Goal: Check status: Check status

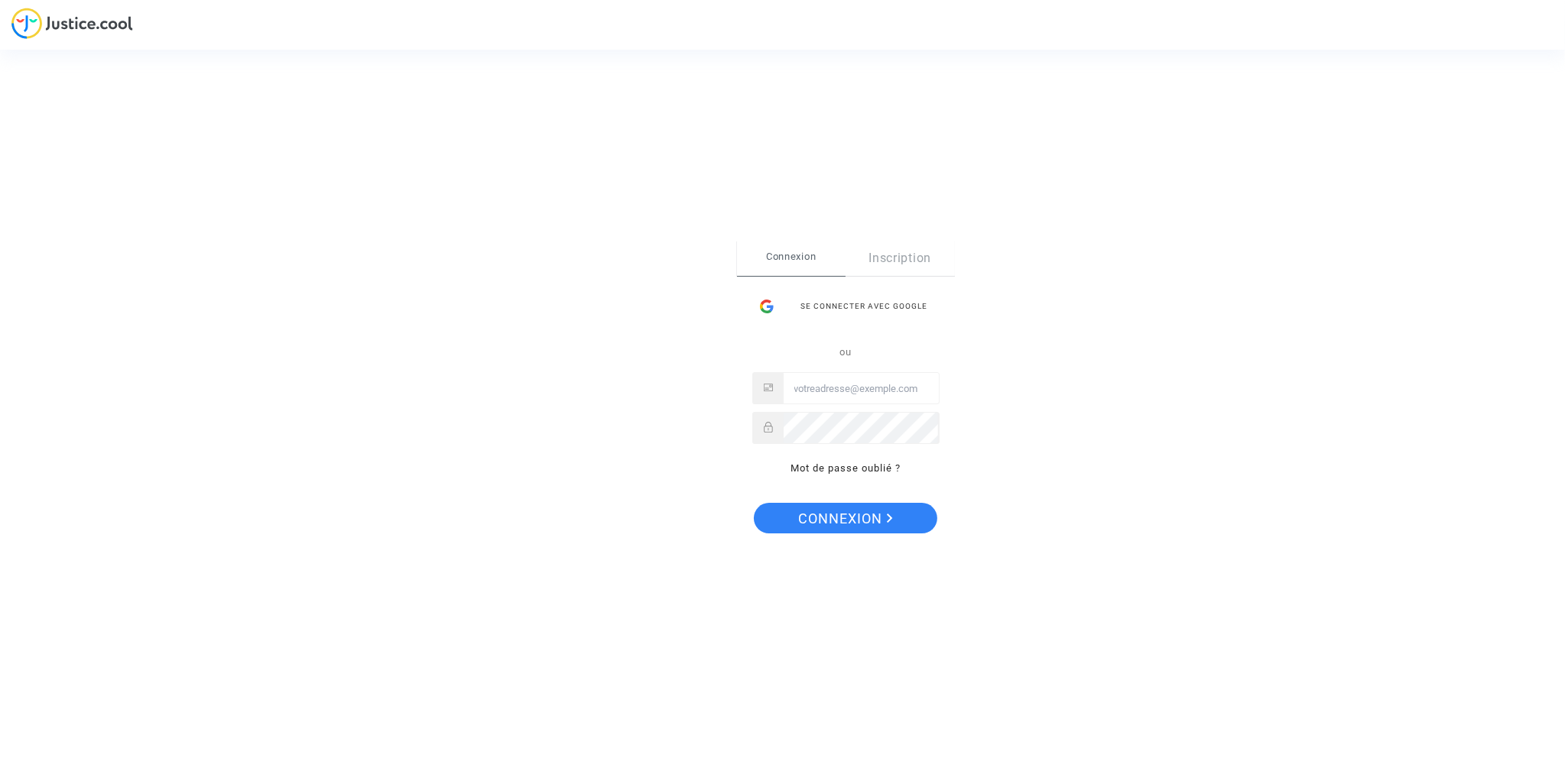
type input "ombayamarwen@hotmail.fr"
click at [857, 521] on span "Connexion" at bounding box center [846, 519] width 94 height 32
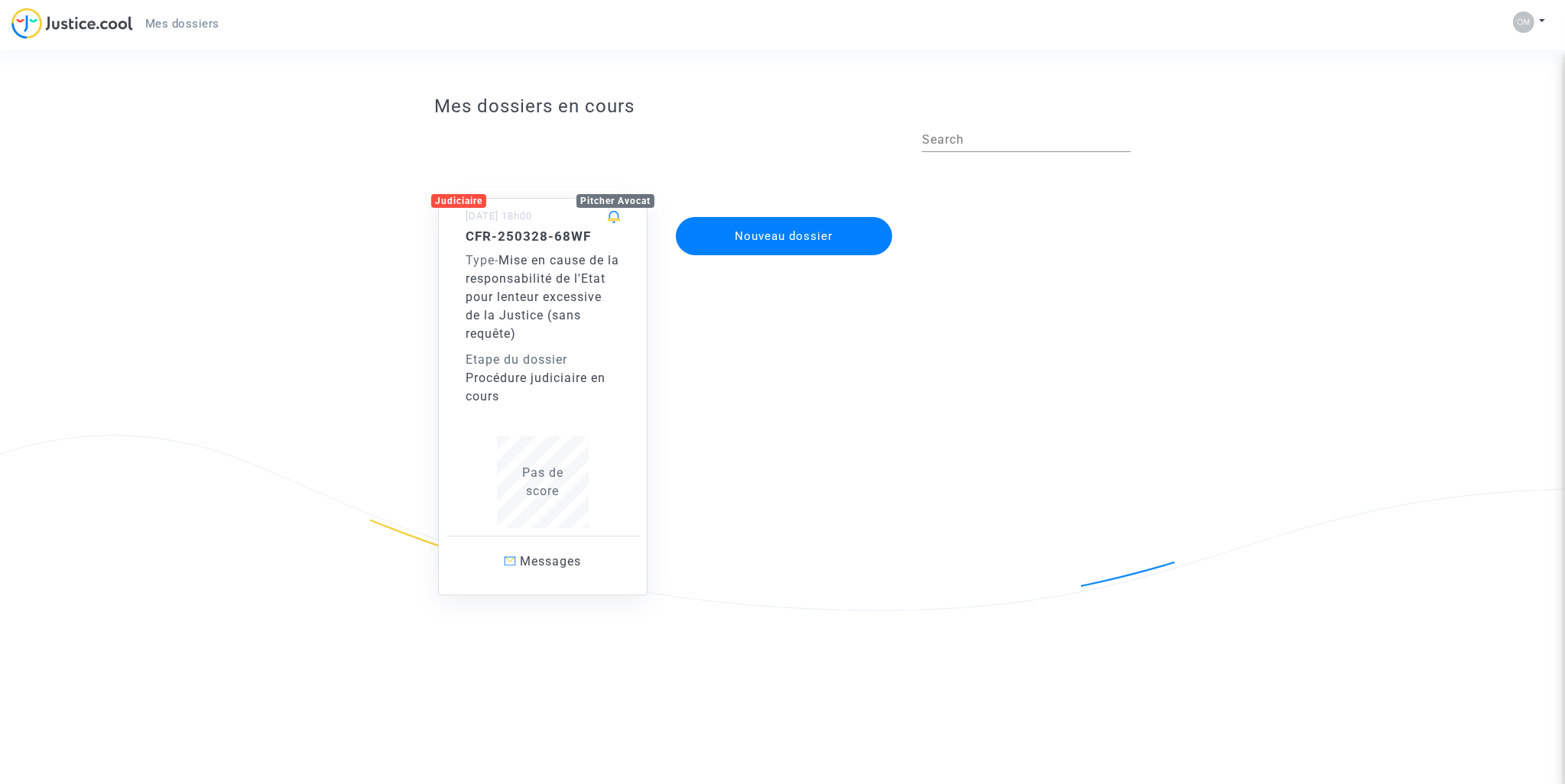
click at [558, 369] on div "Procédure judiciaire en cours" at bounding box center [543, 388] width 155 height 37
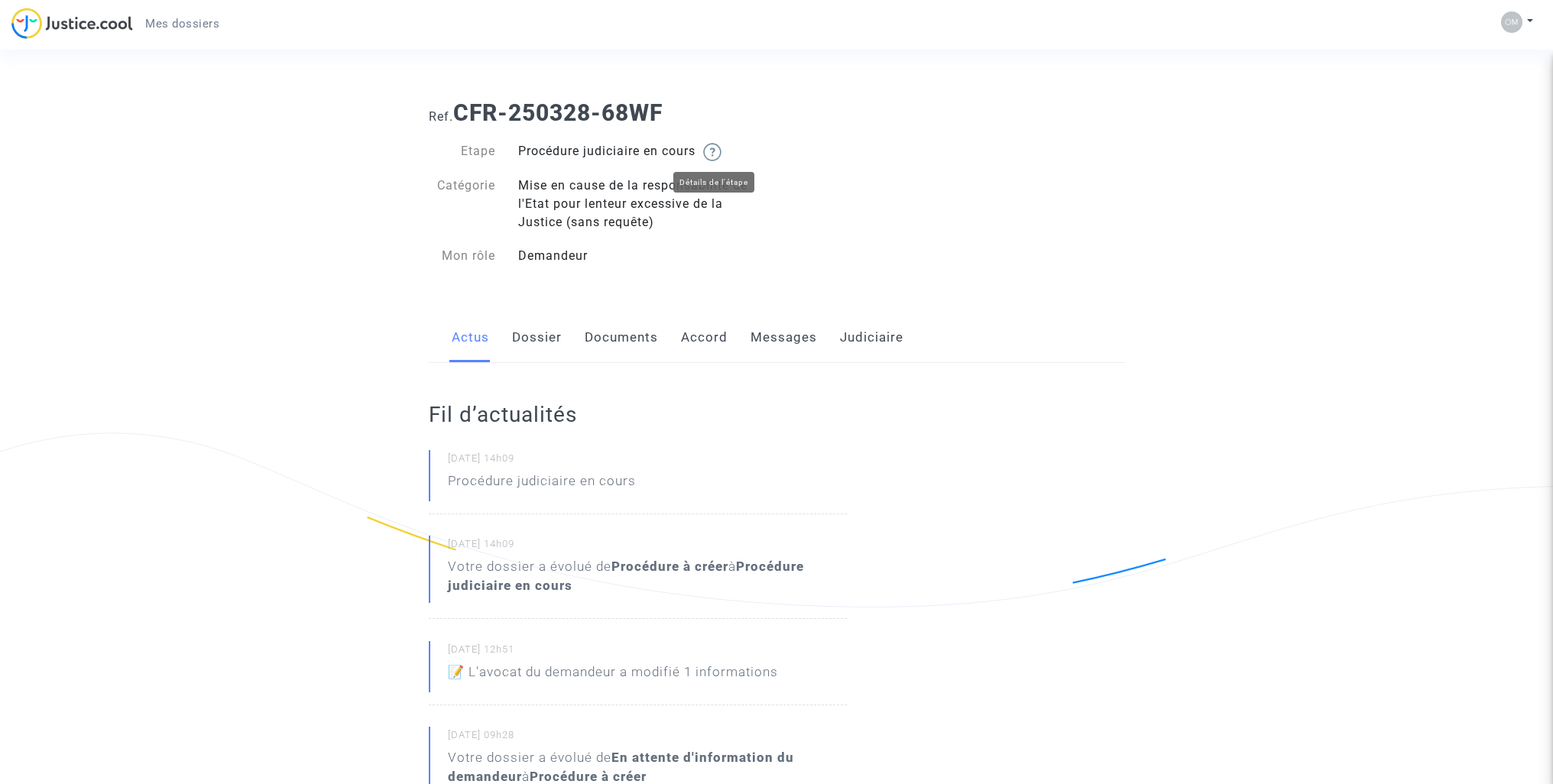
click at [720, 156] on img at bounding box center [712, 152] width 18 height 18
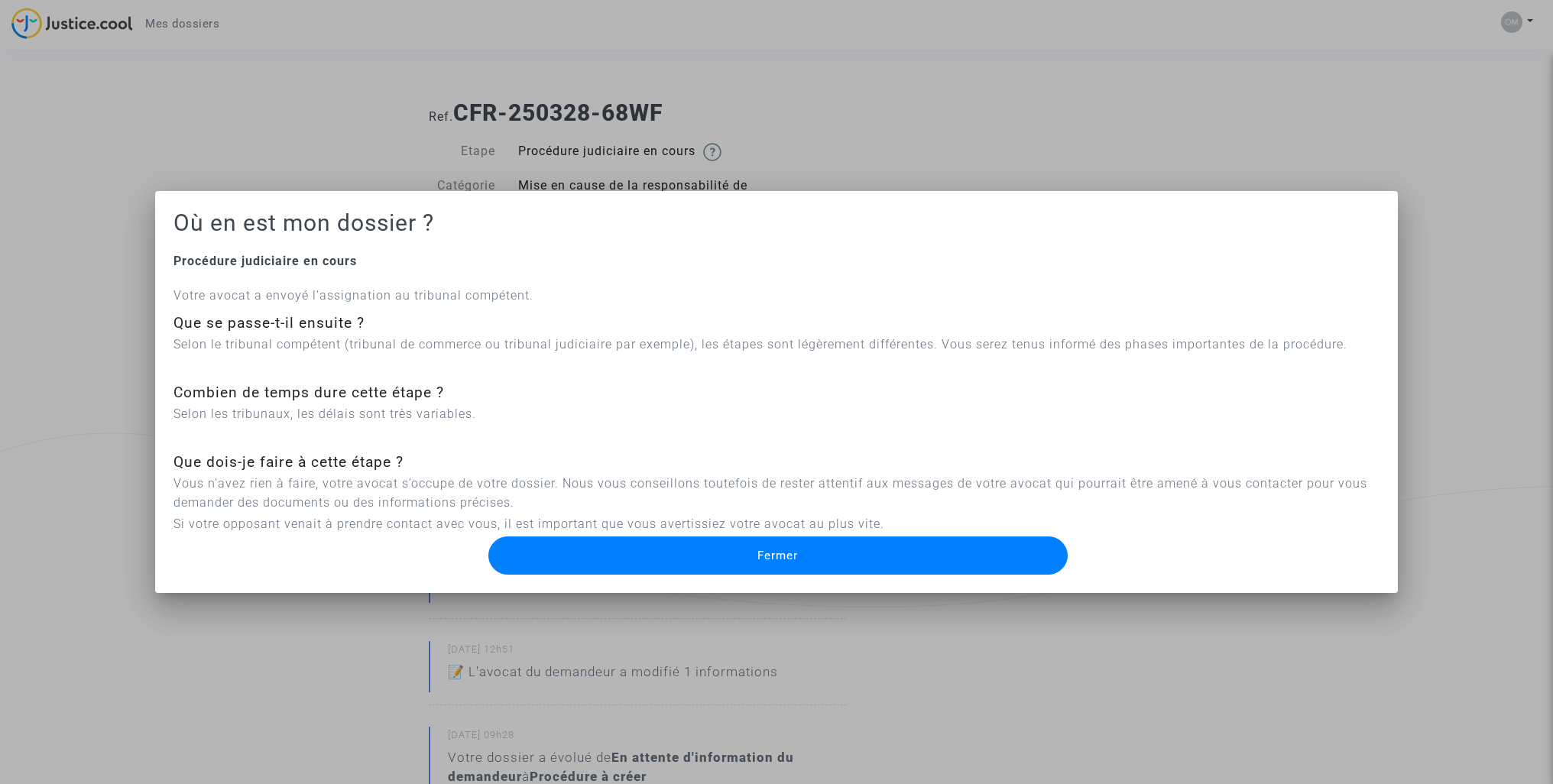
drag, startPoint x: 248, startPoint y: 300, endPoint x: 339, endPoint y: 309, distance: 91.4
click at [299, 305] on div "Votre avocat a envoyé l’assignation au tribunal compétent. Que se passe-t-il en…" at bounding box center [777, 409] width 1206 height 248
click at [392, 316] on div "Que se passe-t-il ensuite ?" at bounding box center [777, 324] width 1206 height 22
drag, startPoint x: 354, startPoint y: 353, endPoint x: 389, endPoint y: 360, distance: 35.7
click at [364, 353] on p "Selon le tribunal compétent (tribunal de commerce ou tribunal judiciaire par ex…" at bounding box center [777, 345] width 1206 height 19
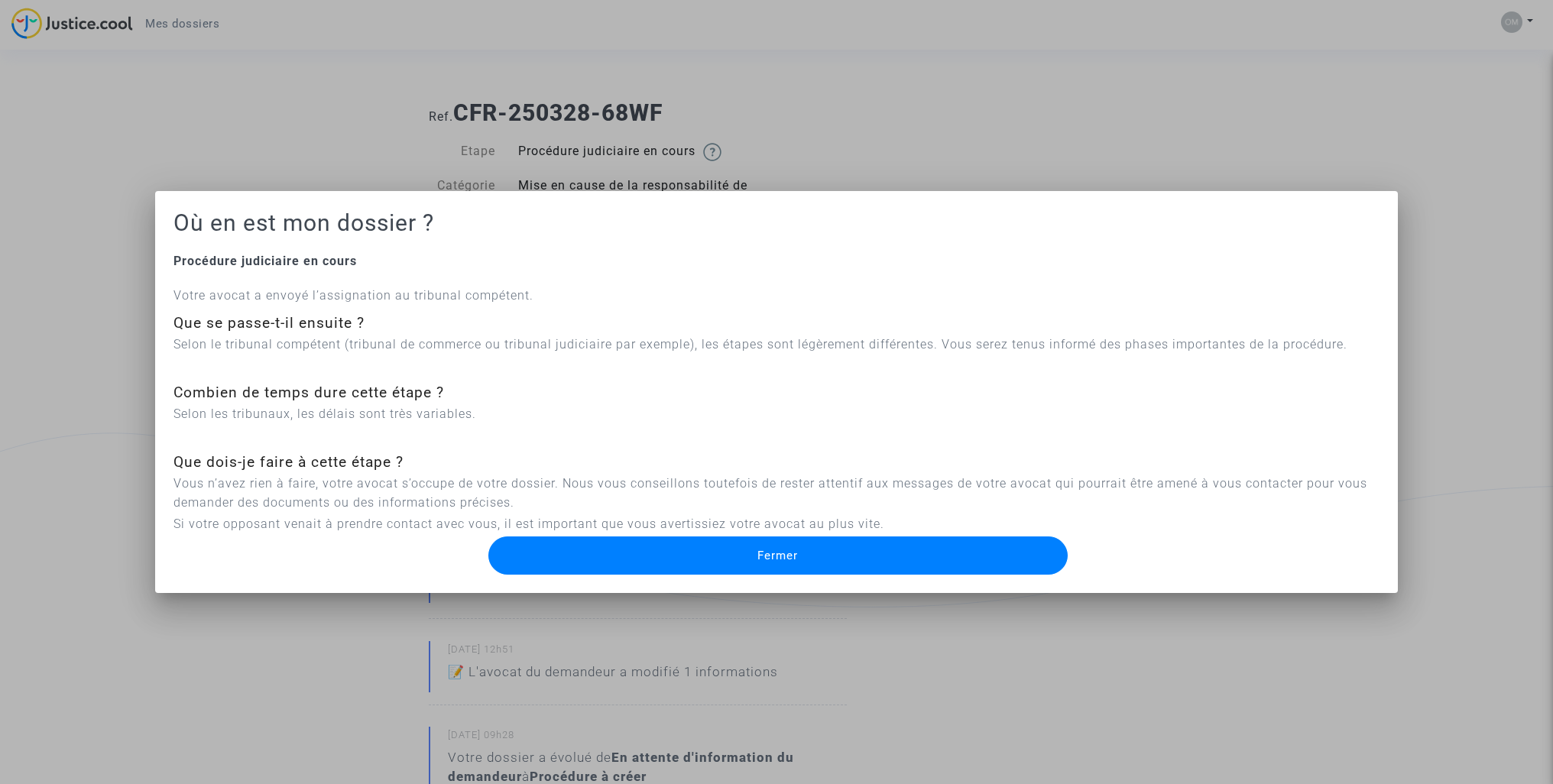
drag, startPoint x: 251, startPoint y: 402, endPoint x: 331, endPoint y: 414, distance: 80.9
click at [331, 414] on div "Votre avocat a envoyé l’assignation au tribunal compétent. Que se passe-t-il en…" at bounding box center [777, 409] width 1206 height 248
click at [384, 414] on p "Selon les tribunaux, les délais sont très variables." at bounding box center [777, 414] width 1206 height 19
drag, startPoint x: 300, startPoint y: 496, endPoint x: 376, endPoint y: 498, distance: 76.0
click at [376, 498] on p "Vous n’avez rien à faire, votre avocat s’occupe de votre dossier. Nous vous con…" at bounding box center [777, 493] width 1206 height 38
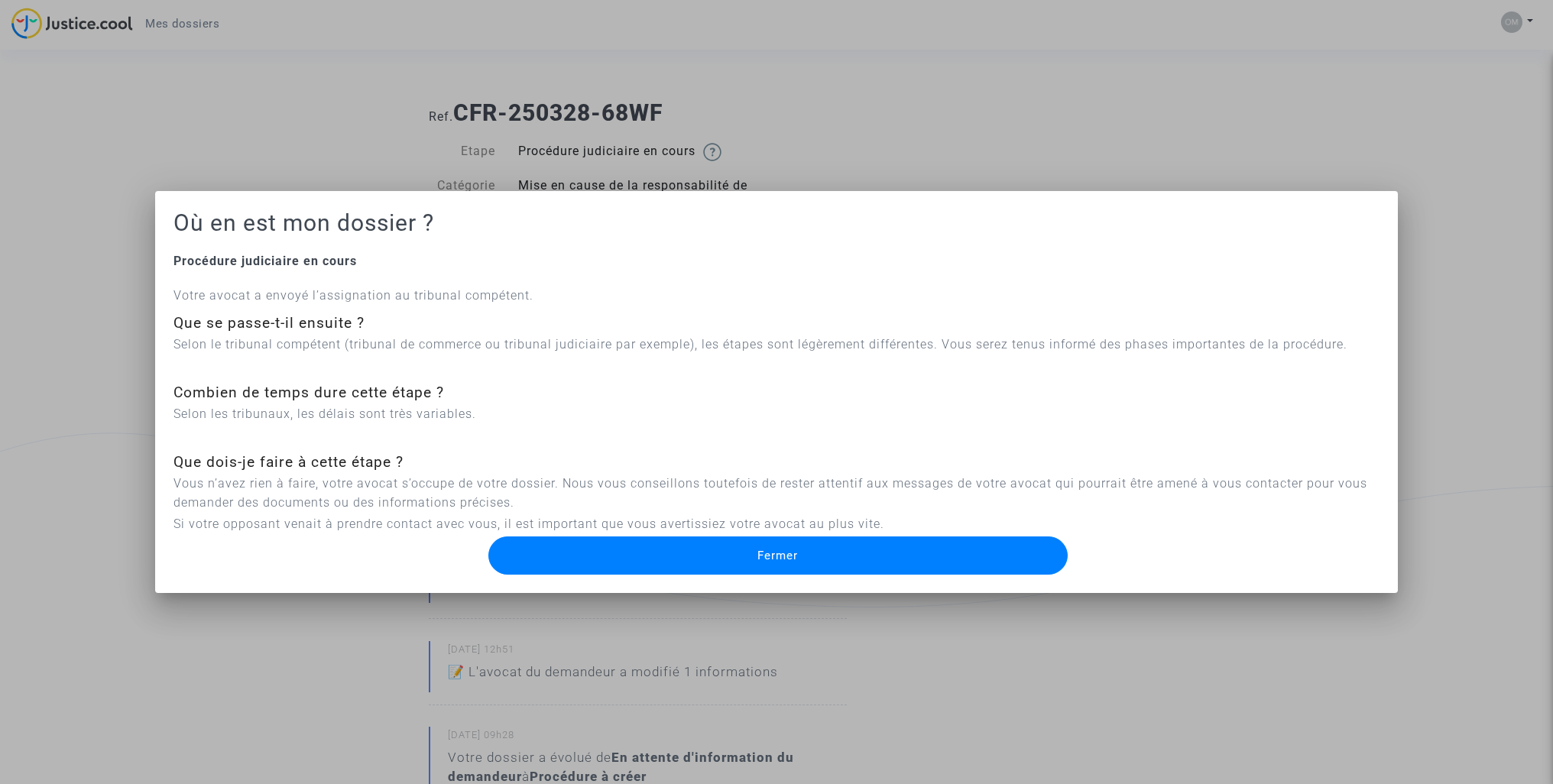
click at [403, 498] on p "Vous n’avez rien à faire, votre avocat s’occupe de votre dossier. Nous vous con…" at bounding box center [777, 493] width 1206 height 38
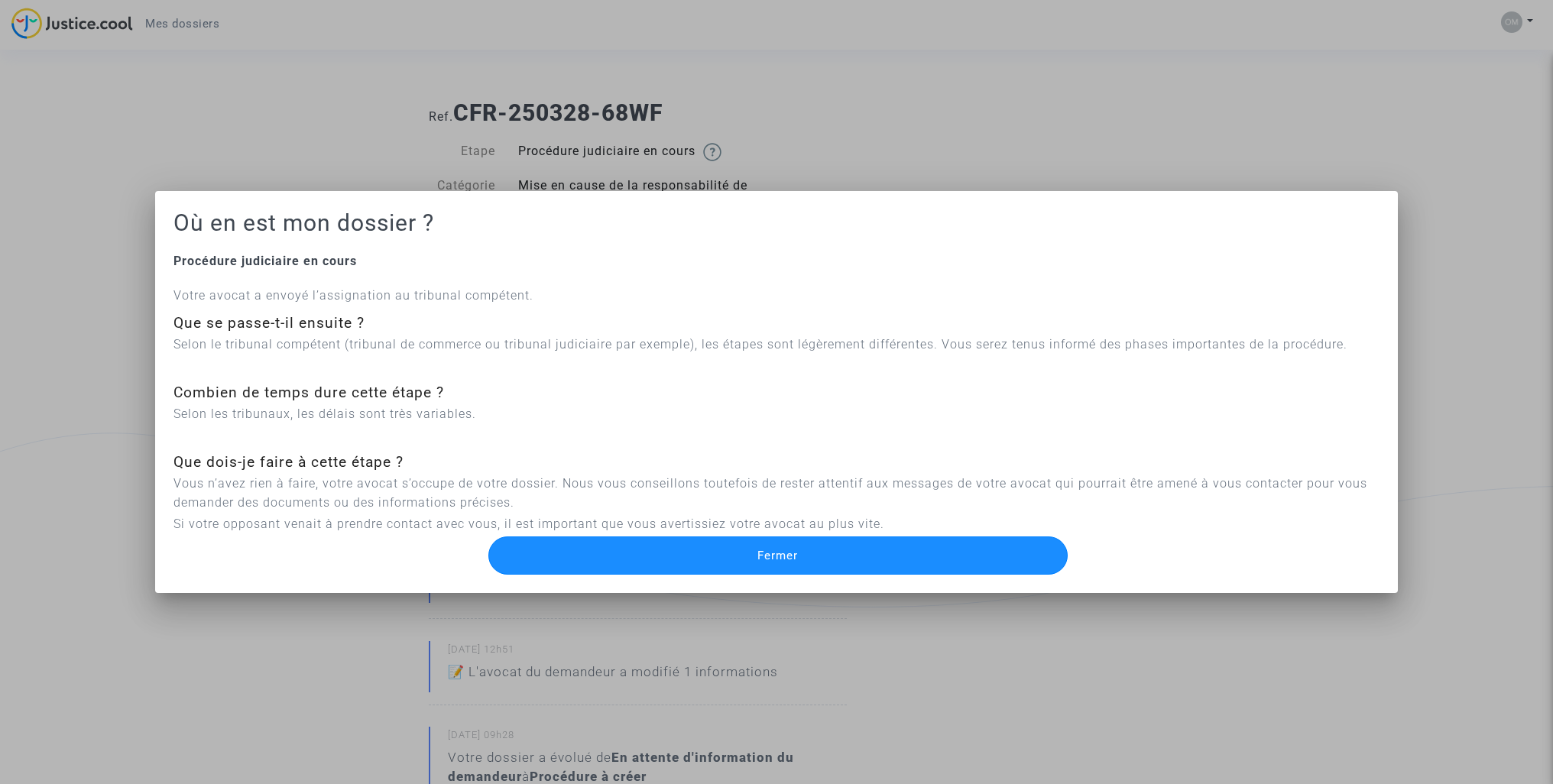
click at [1019, 550] on button "Fermer" at bounding box center [778, 556] width 580 height 38
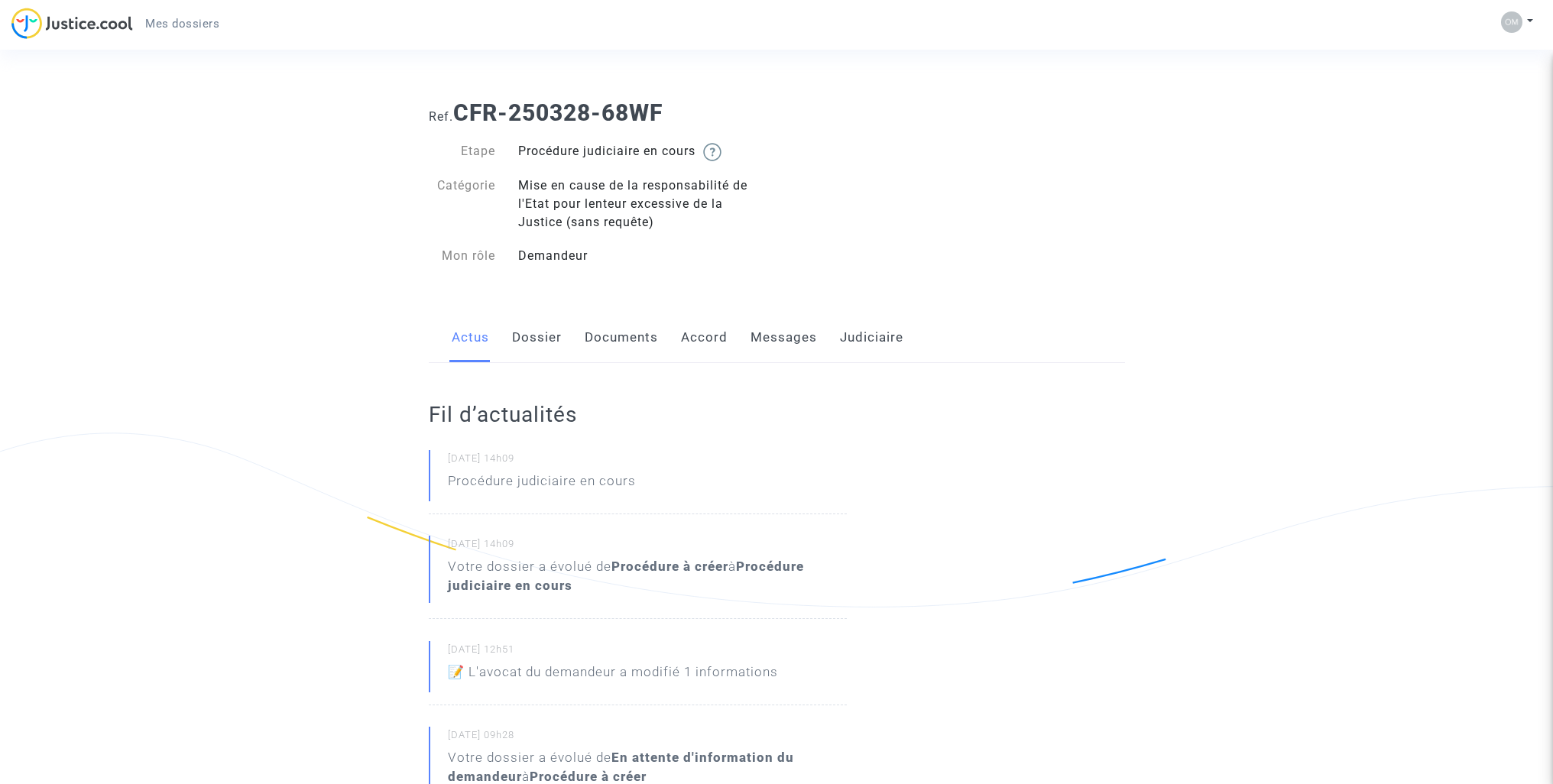
click at [537, 333] on link "Dossier" at bounding box center [537, 337] width 49 height 50
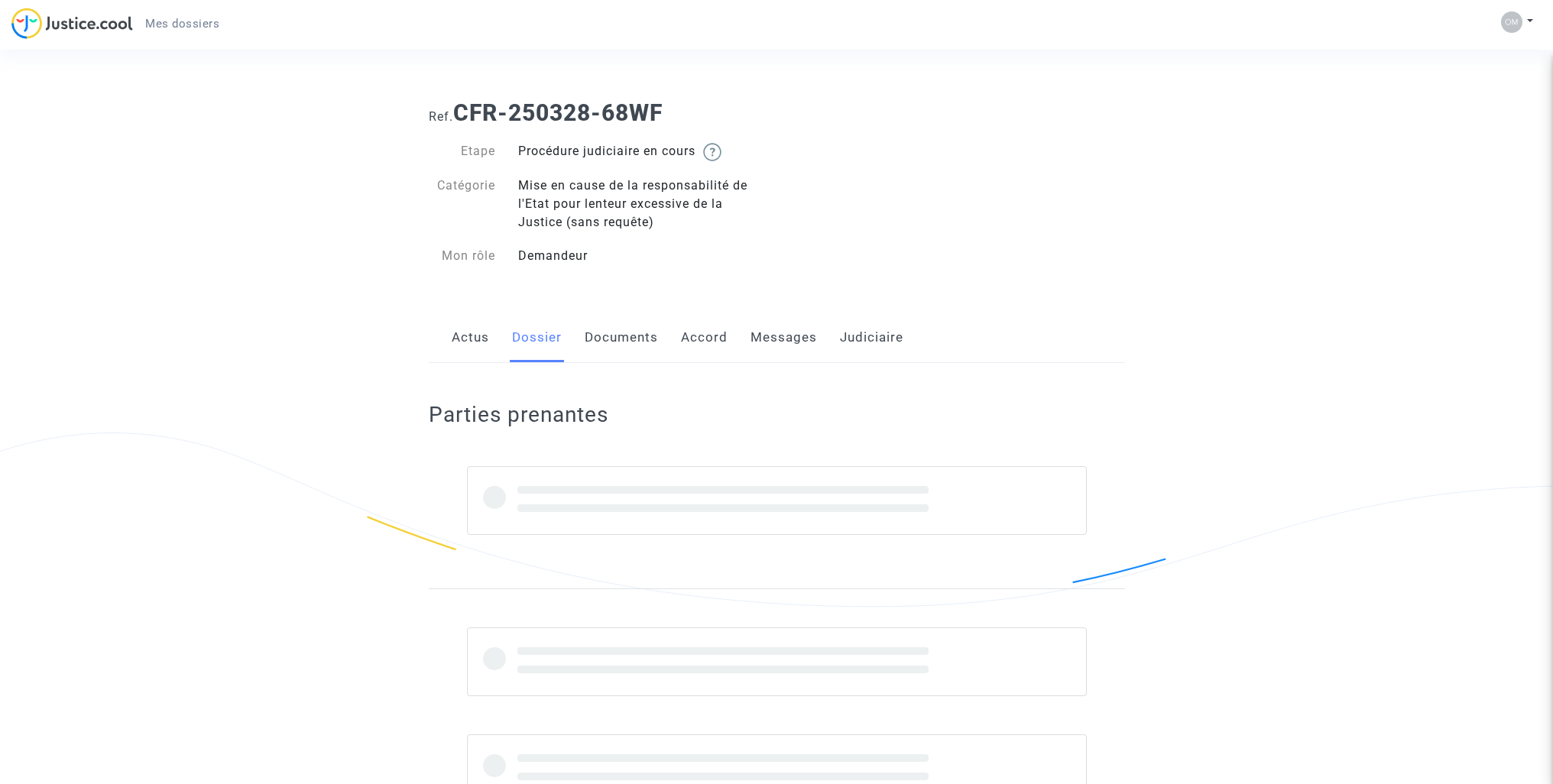
click at [612, 334] on link "Documents" at bounding box center [621, 337] width 73 height 50
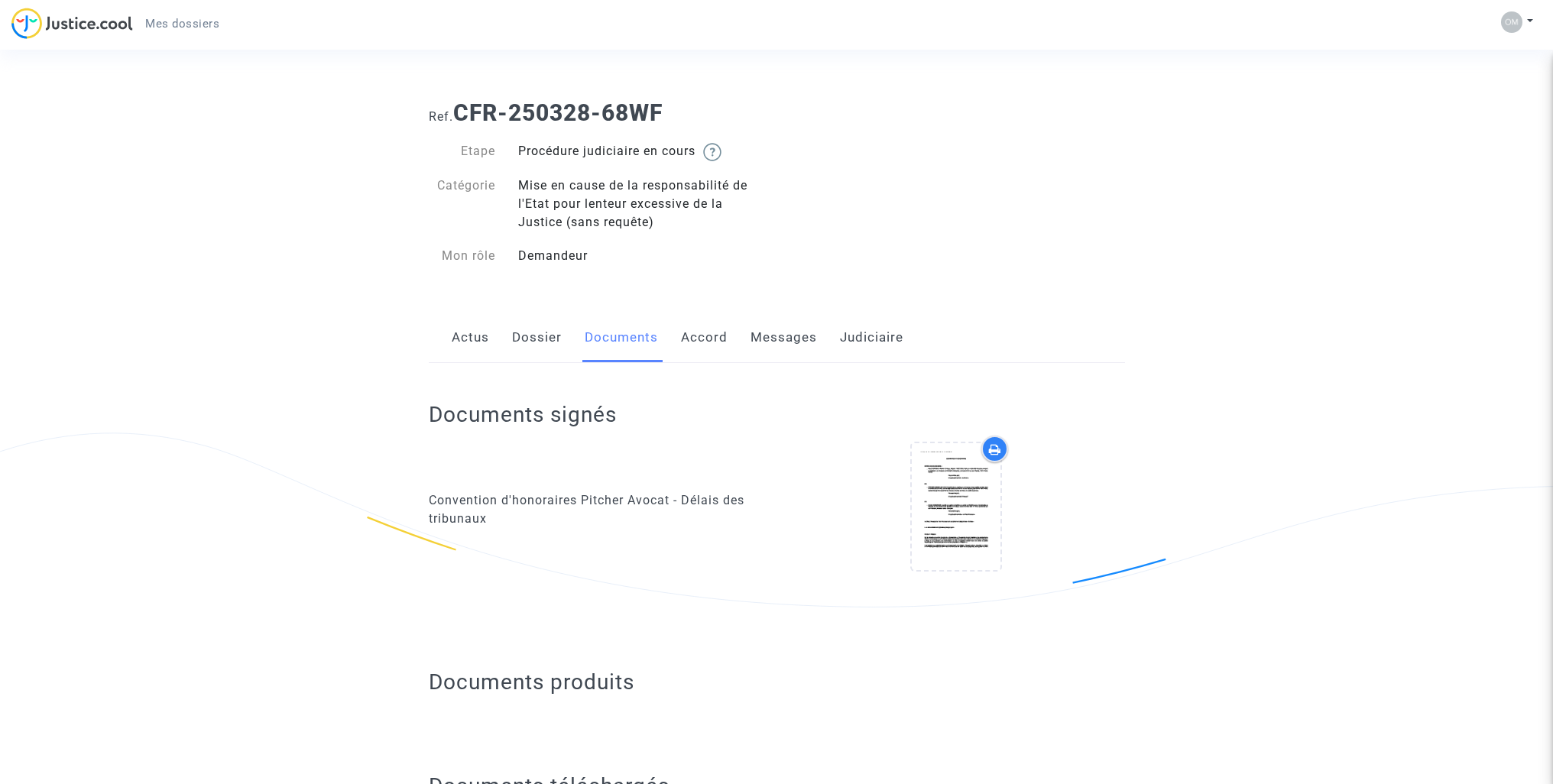
click at [468, 334] on link "Actus" at bounding box center [470, 337] width 37 height 50
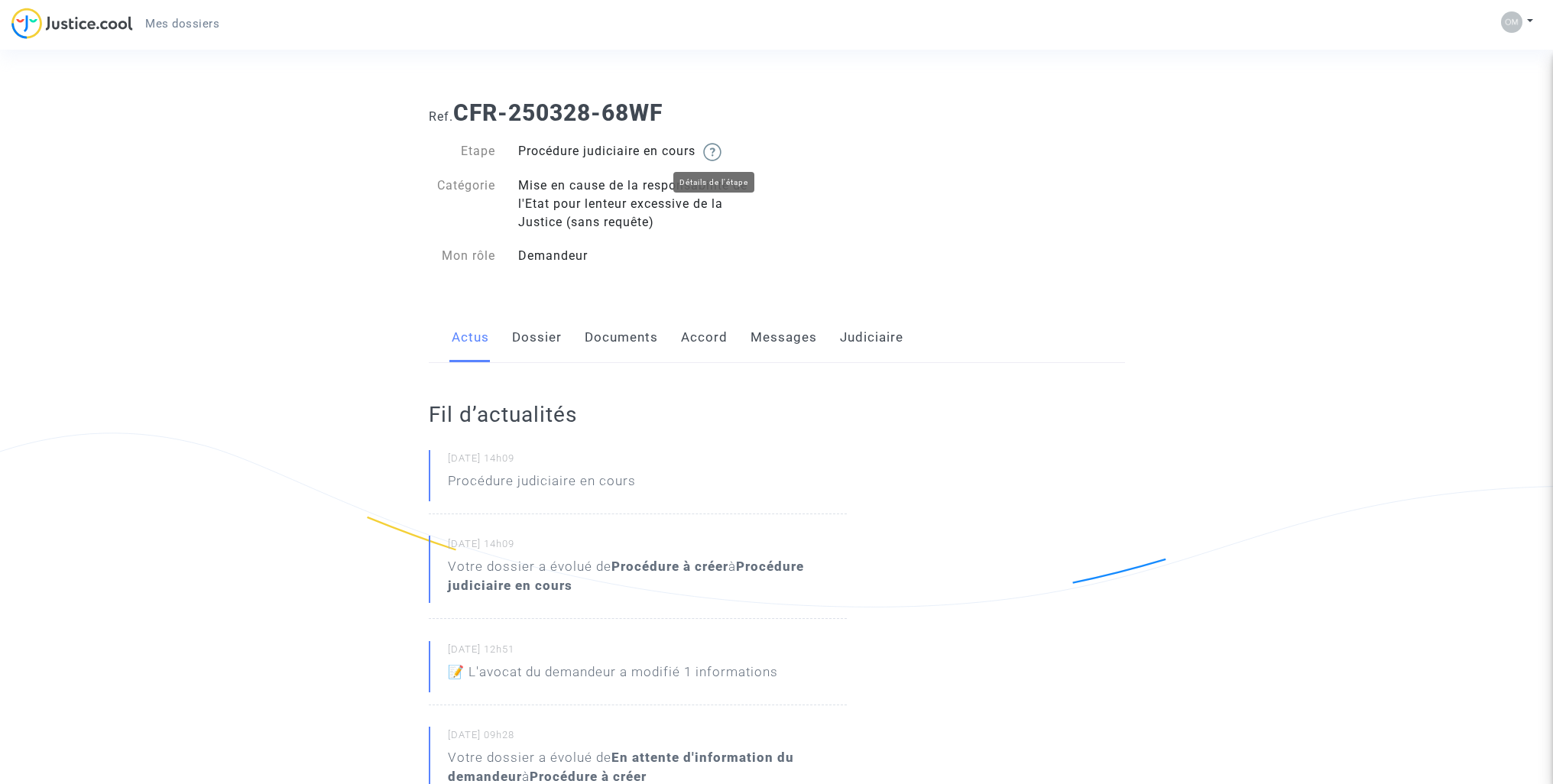
click at [716, 156] on img at bounding box center [712, 152] width 18 height 18
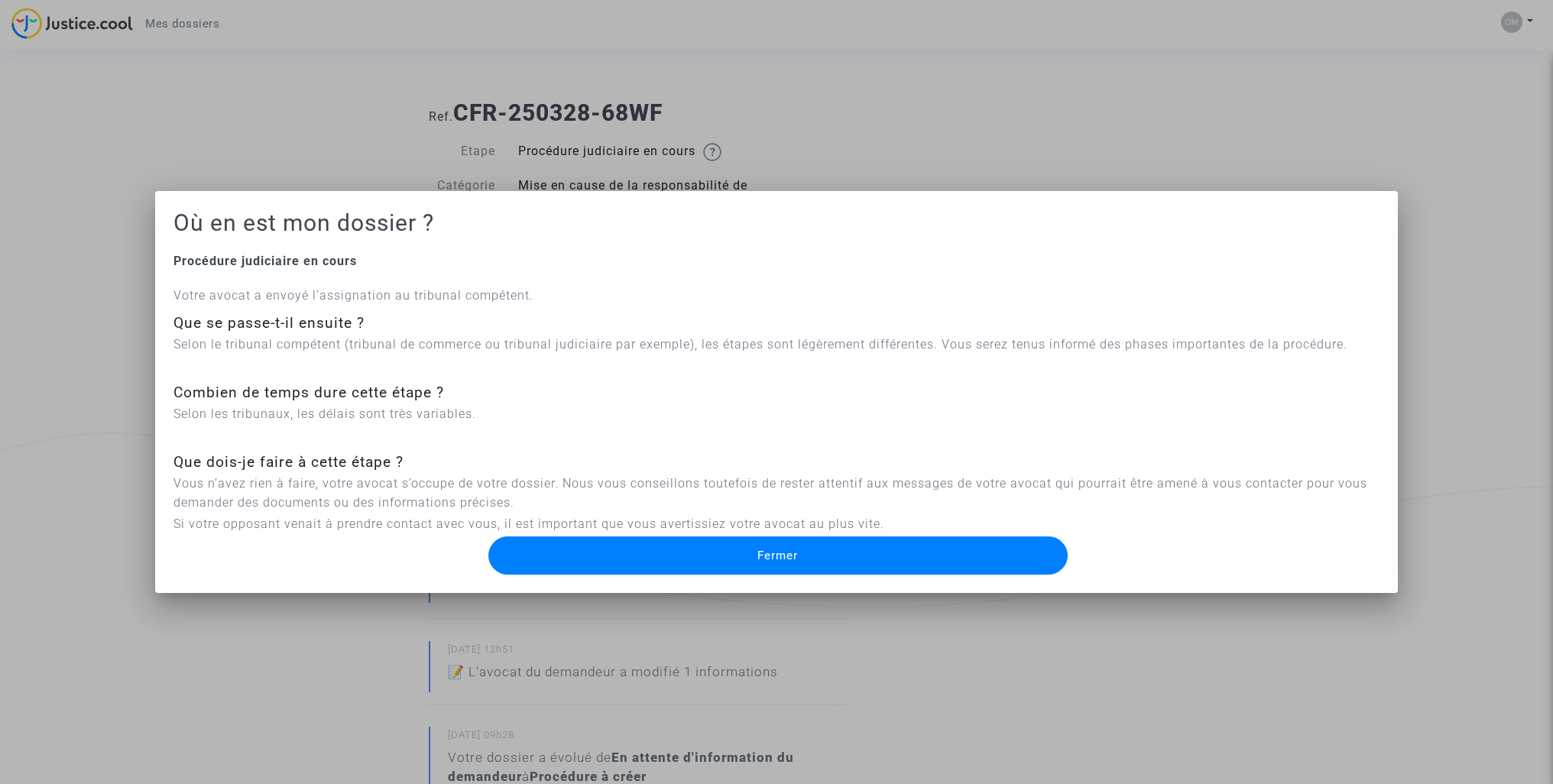
click at [603, 569] on button "Fermer" at bounding box center [778, 556] width 580 height 38
